Goal: Navigation & Orientation: Find specific page/section

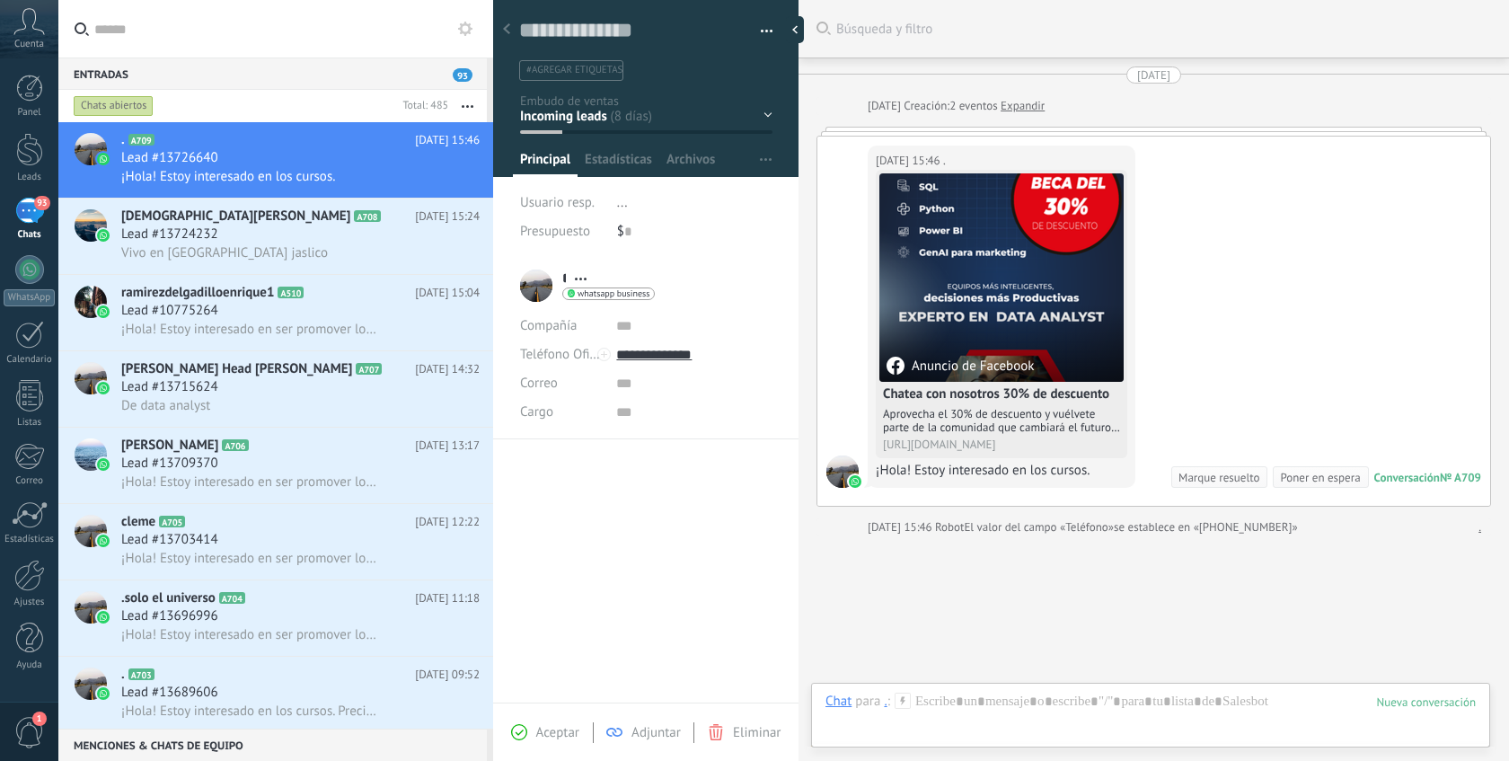
scroll to position [27, 0]
click at [33, 39] on span "Cuenta" at bounding box center [29, 45] width 30 height 12
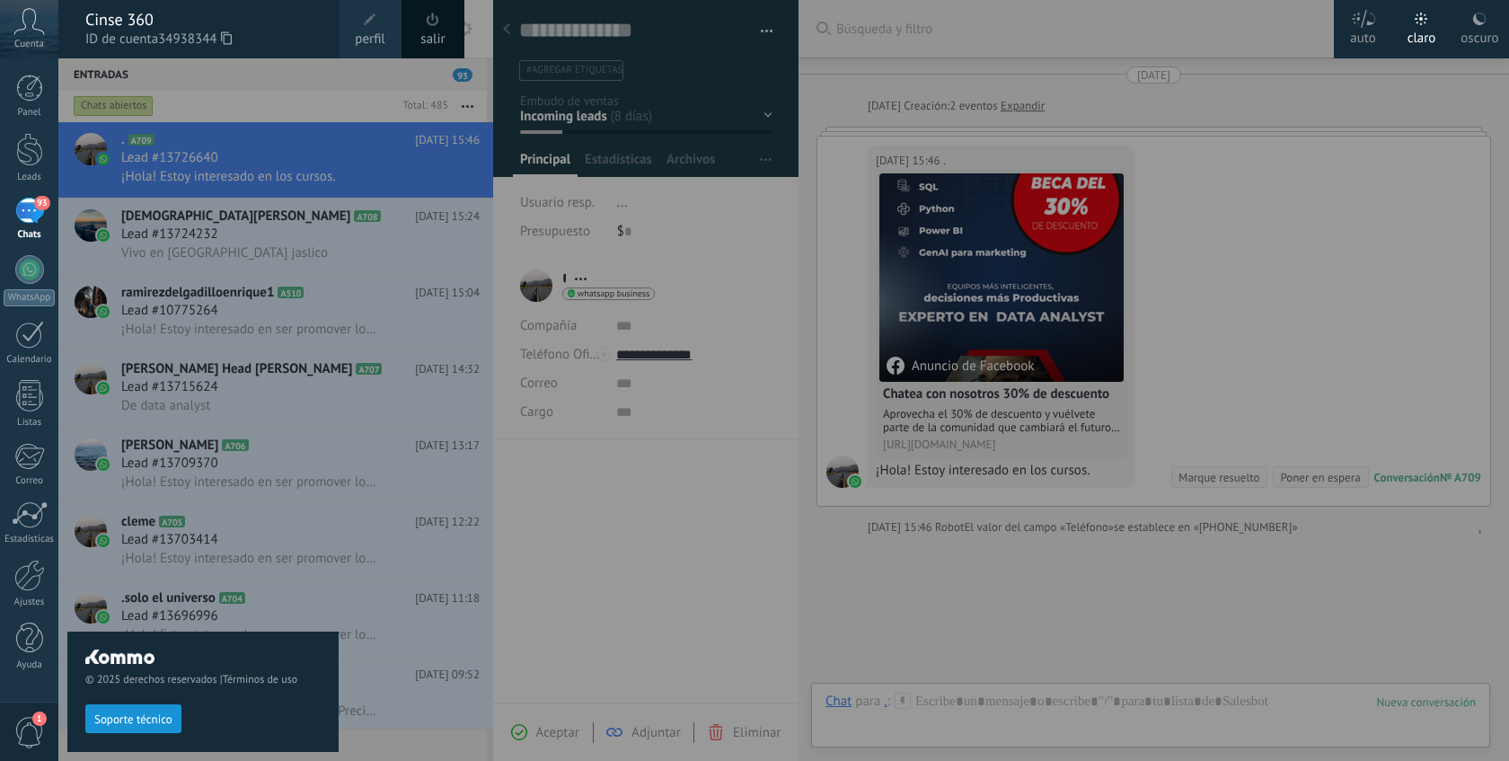
click at [439, 33] on link "salir" at bounding box center [432, 40] width 24 height 20
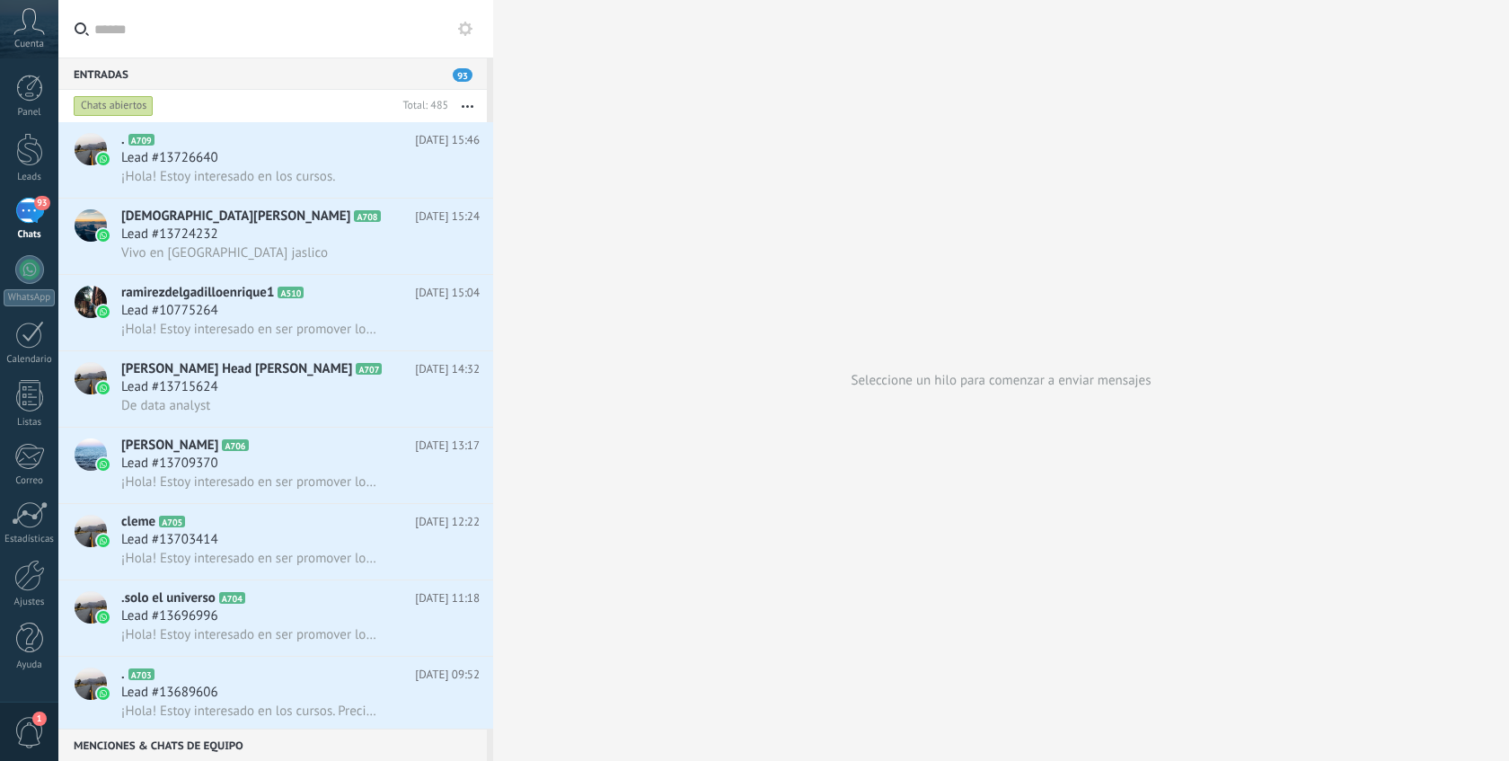
click at [463, 72] on span "93" at bounding box center [463, 74] width 20 height 13
click at [30, 167] on link "Leads" at bounding box center [29, 158] width 58 height 50
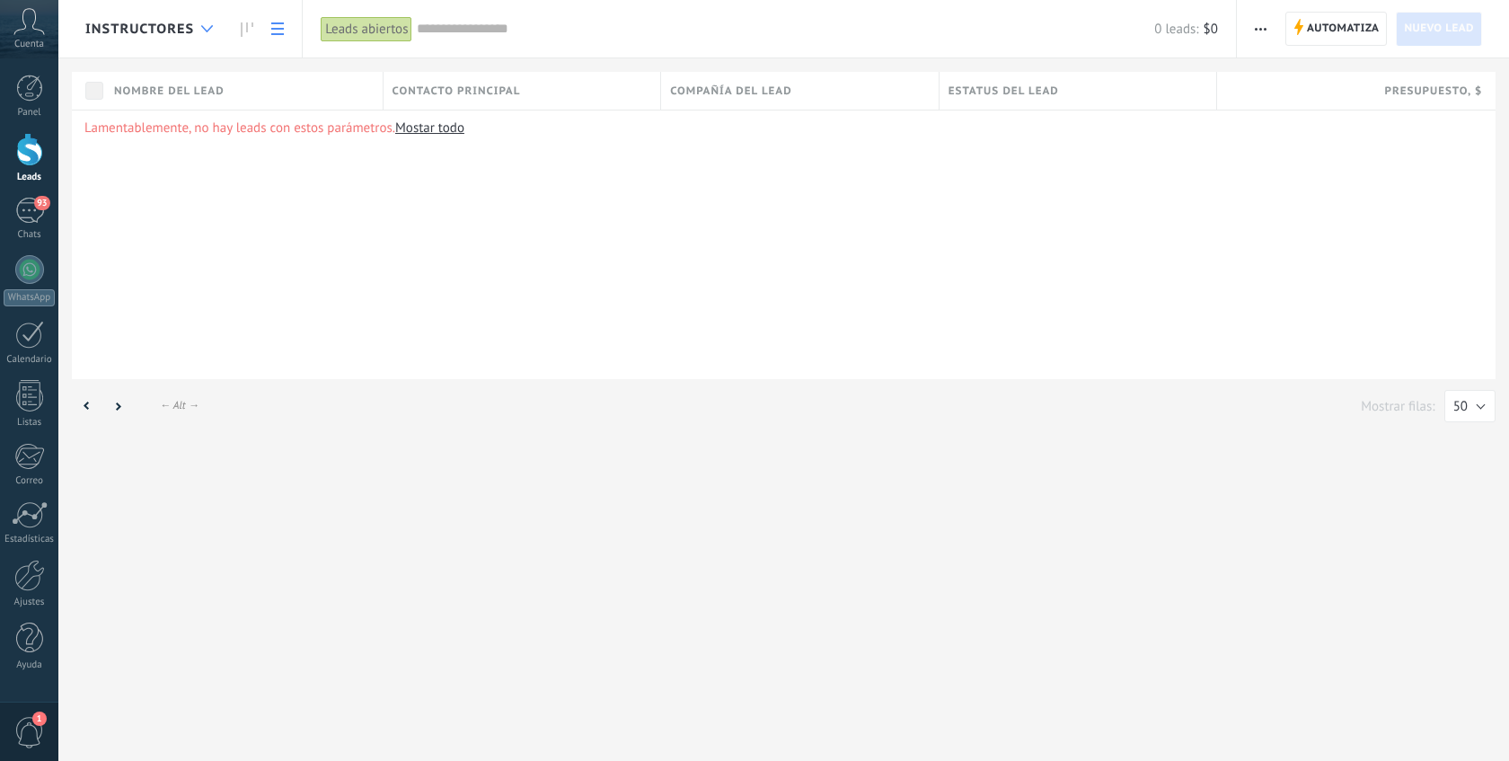
click at [206, 29] on use at bounding box center [207, 28] width 12 height 7
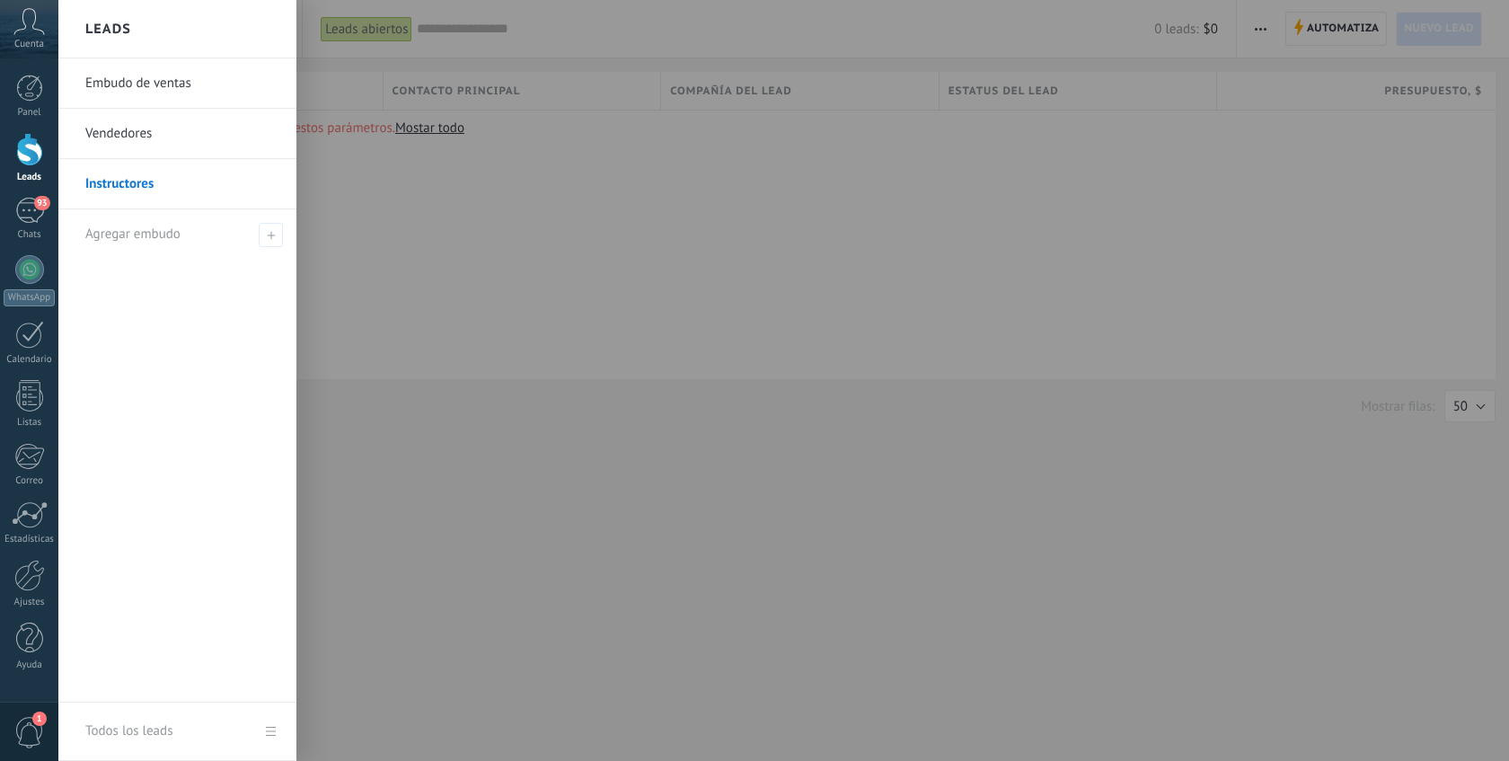
click at [172, 76] on link "Embudo de ventas" at bounding box center [181, 83] width 193 height 50
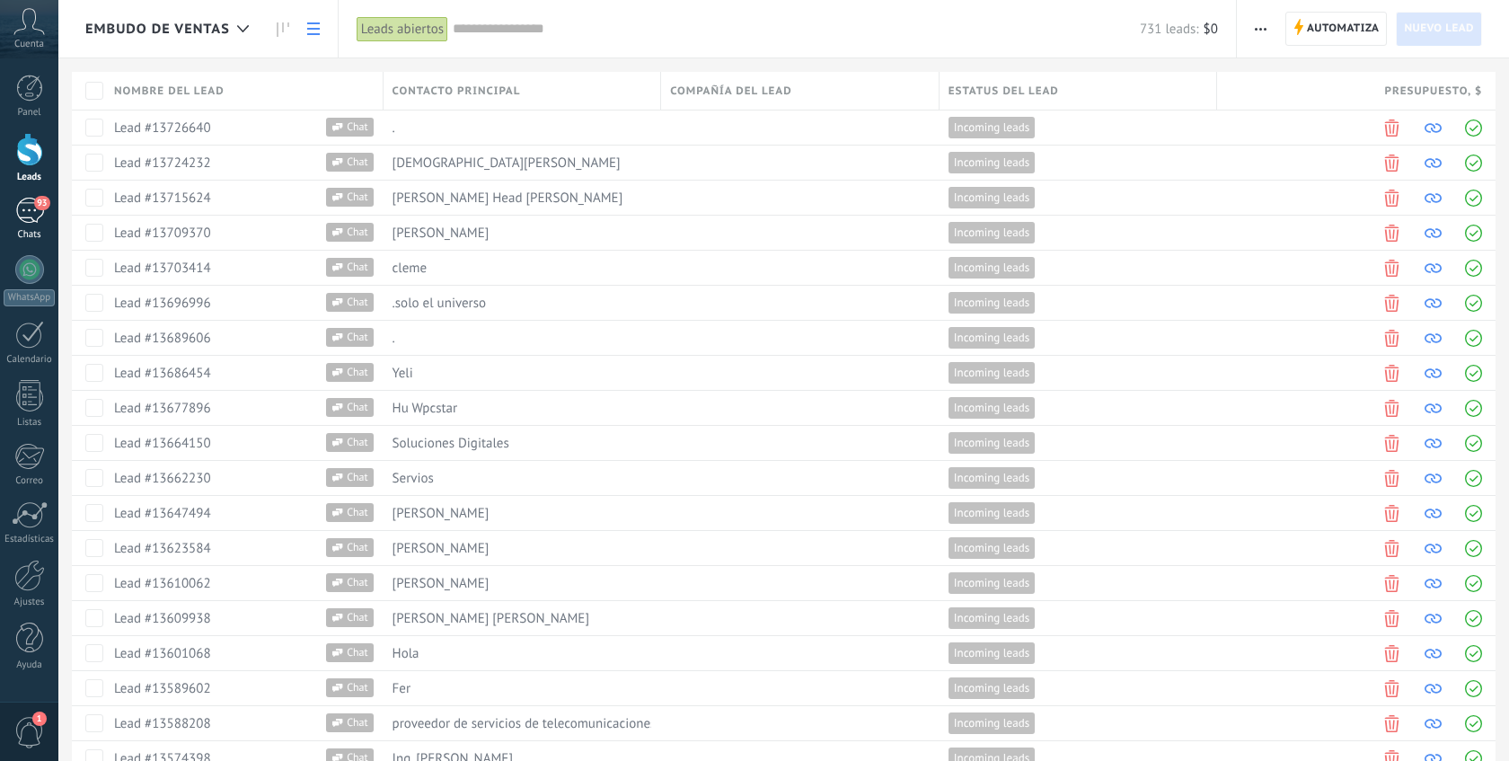
click at [25, 206] on div "93" at bounding box center [29, 211] width 29 height 26
